Goal: Task Accomplishment & Management: Book appointment/travel/reservation

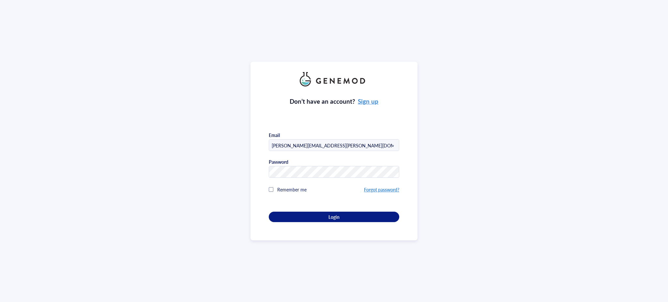
click at [361, 212] on button "Login" at bounding box center [334, 217] width 130 height 10
click at [362, 218] on div "Login" at bounding box center [334, 217] width 110 height 6
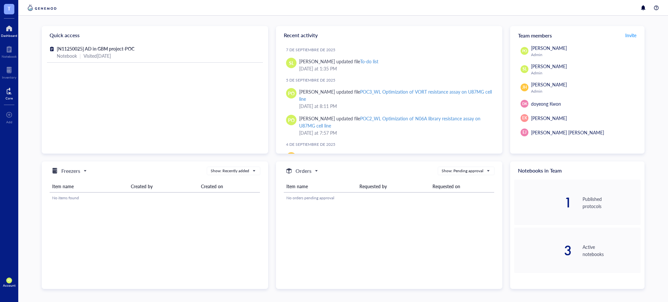
click at [12, 94] on div at bounding box center [9, 91] width 7 height 10
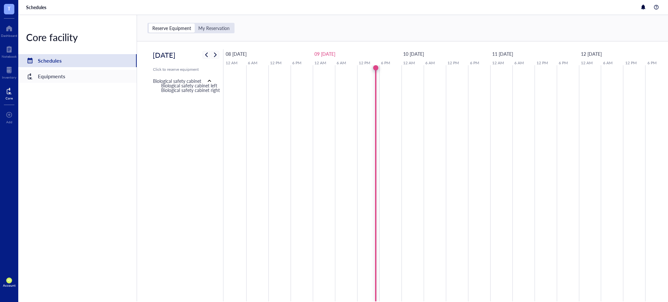
click at [45, 83] on div "Core facility Schedules Equipments" at bounding box center [77, 158] width 119 height 286
click at [45, 75] on div "Equipments" at bounding box center [51, 76] width 27 height 9
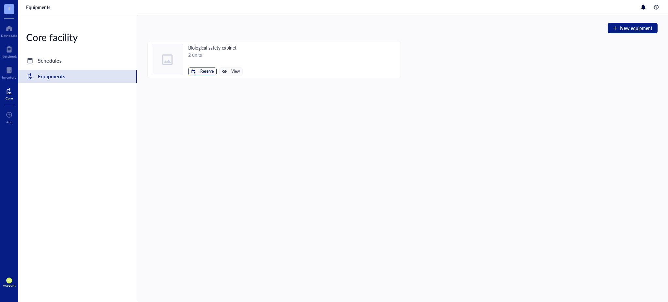
click at [202, 72] on span "Reserve" at bounding box center [206, 71] width 13 height 5
click at [185, 85] on span "Biological safety cabinet left" at bounding box center [182, 82] width 59 height 7
type input "[DATE]"
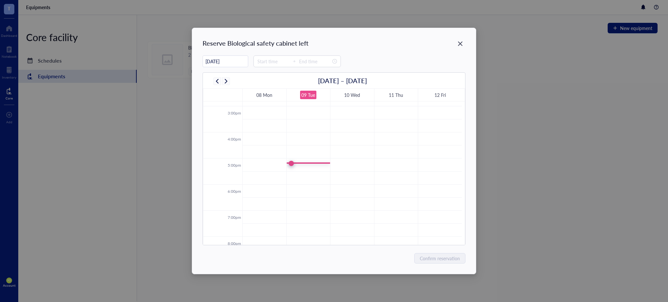
scroll to position [410, 0]
drag, startPoint x: 294, startPoint y: 163, endPoint x: 297, endPoint y: 183, distance: 19.4
click at [297, 183] on tbody "12:00am 1:00am 2:00am 3:00am 4:00am 5:00am 6:00am 7:00am 8:00am 9:00am 10:00am …" at bounding box center [332, 4] width 259 height 626
click at [293, 161] on tbody "12:00am 1:00am 2:00am 3:00am 4:00am 5:00am 6:00am 7:00am 8:00am 9:00am 10:00am …" at bounding box center [332, 4] width 259 height 626
type input "17:45"
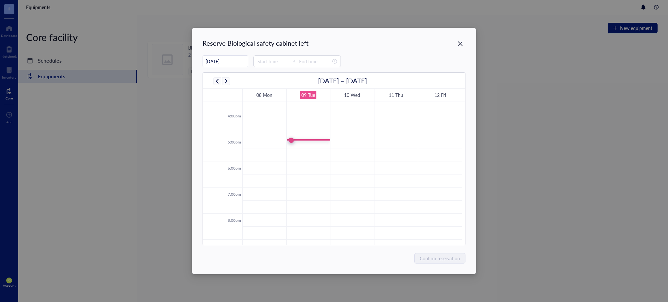
type input "18:15"
drag, startPoint x: 305, startPoint y: 159, endPoint x: 295, endPoint y: 169, distance: 13.6
click at [306, 172] on div "12:00am 1:00am 2:00am 3:00am 4:00am 5:00am 6:00am 7:00am 8:00am 9:00am 10:00am …" at bounding box center [332, 4] width 259 height 626
click at [294, 168] on td at bounding box center [351, 167] width 219 height 13
type input "18:15"
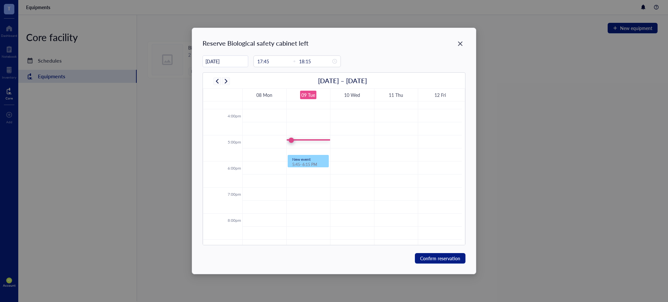
type input "18:45"
click at [291, 165] on td at bounding box center [351, 167] width 219 height 13
type input "18:00"
drag, startPoint x: 310, startPoint y: 172, endPoint x: 310, endPoint y: 185, distance: 12.7
click at [310, 185] on div "New event 6:00 - 6:30 PM New event 6:00 - 7:00 PM" at bounding box center [309, 4] width 44 height 626
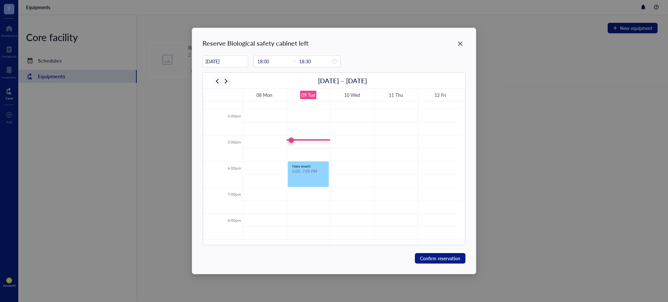
type input "19:00"
click at [439, 259] on span "Confirm reservation" at bounding box center [440, 258] width 40 height 7
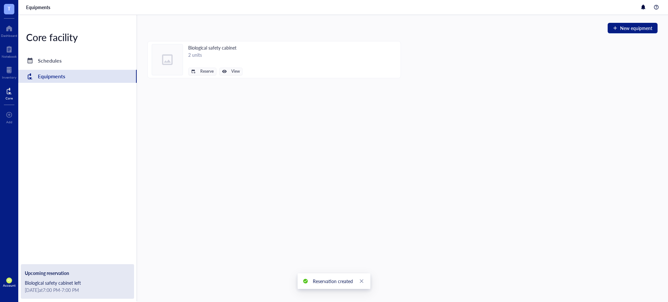
drag, startPoint x: 89, startPoint y: 60, endPoint x: 136, endPoint y: 53, distance: 47.3
click at [89, 61] on div "Schedules" at bounding box center [77, 60] width 118 height 13
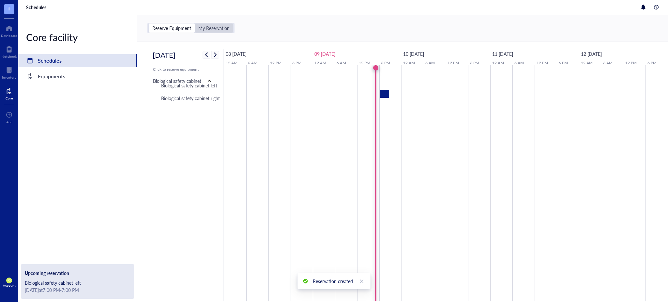
click at [218, 26] on div "My Reservation" at bounding box center [213, 28] width 31 height 6
click at [195, 23] on input "My Reservation" at bounding box center [195, 23] width 0 height 0
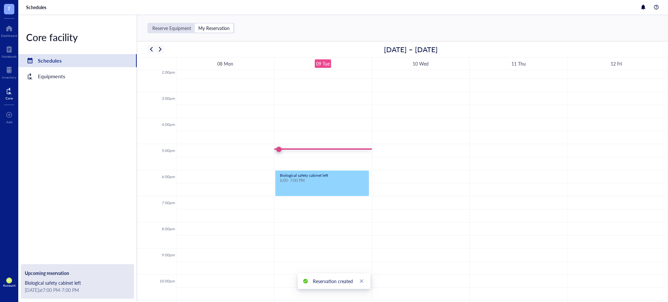
scroll to position [394, 0]
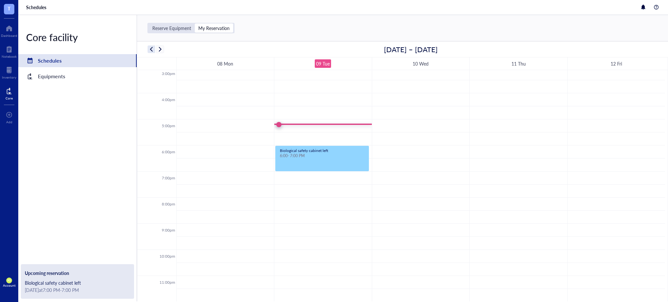
click at [153, 48] on span "button" at bounding box center [151, 49] width 8 height 8
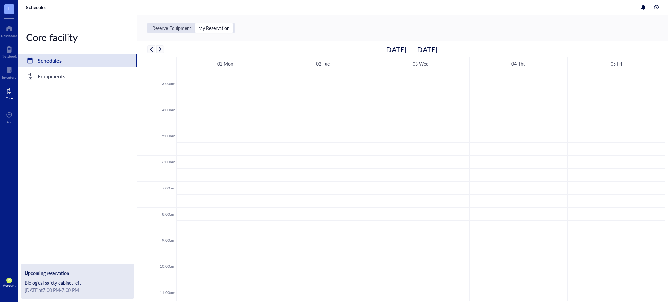
scroll to position [0, 0]
click at [159, 49] on span "button" at bounding box center [160, 49] width 8 height 8
